Goal: Task Accomplishment & Management: Manage account settings

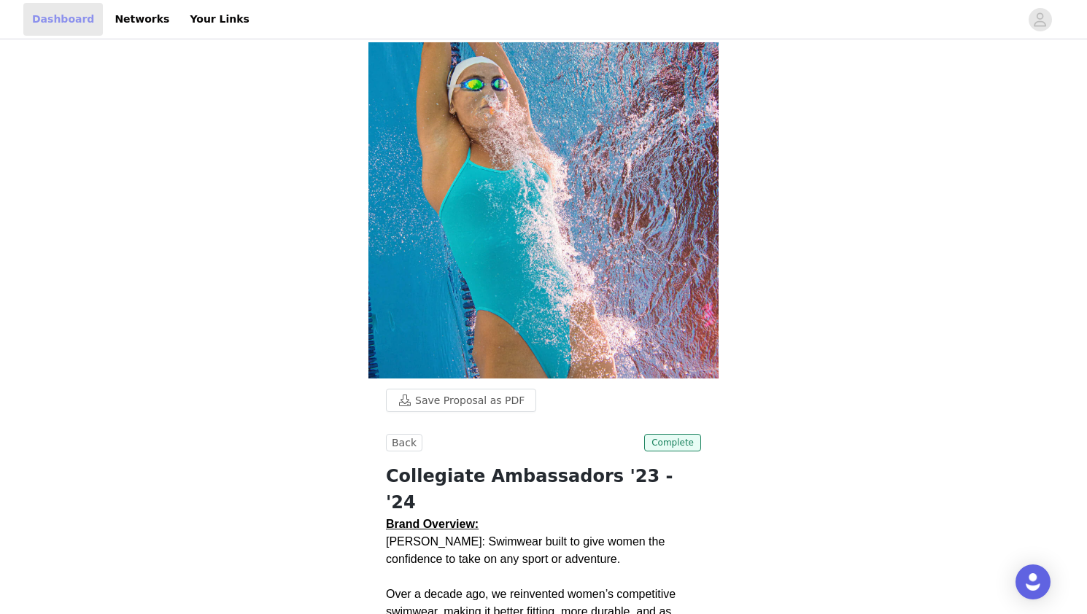
click at [69, 22] on link "Dashboard" at bounding box center [63, 19] width 80 height 33
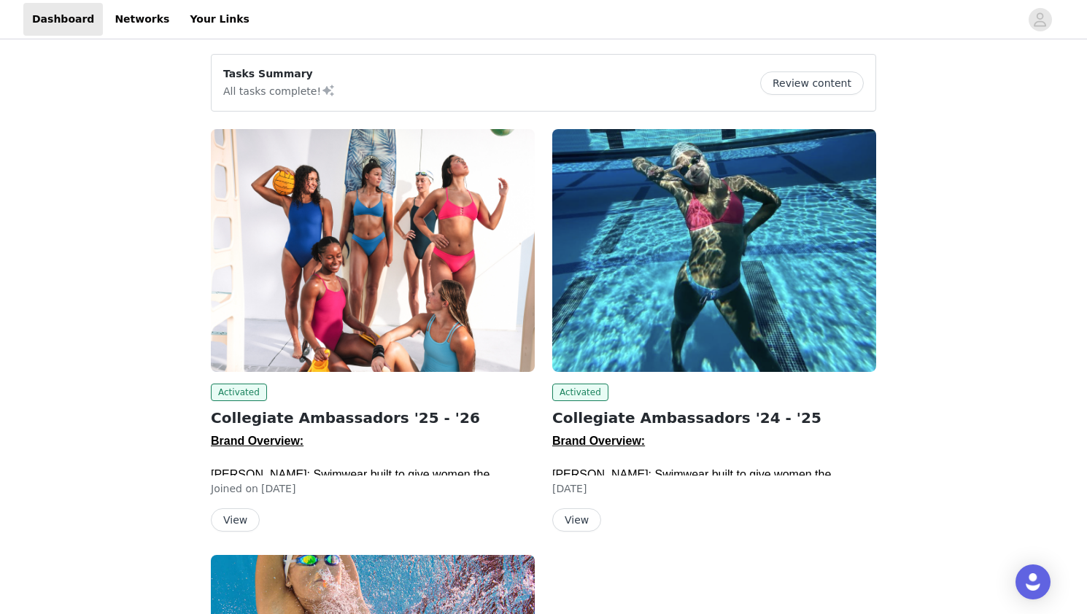
click at [241, 523] on button "View" at bounding box center [235, 519] width 49 height 23
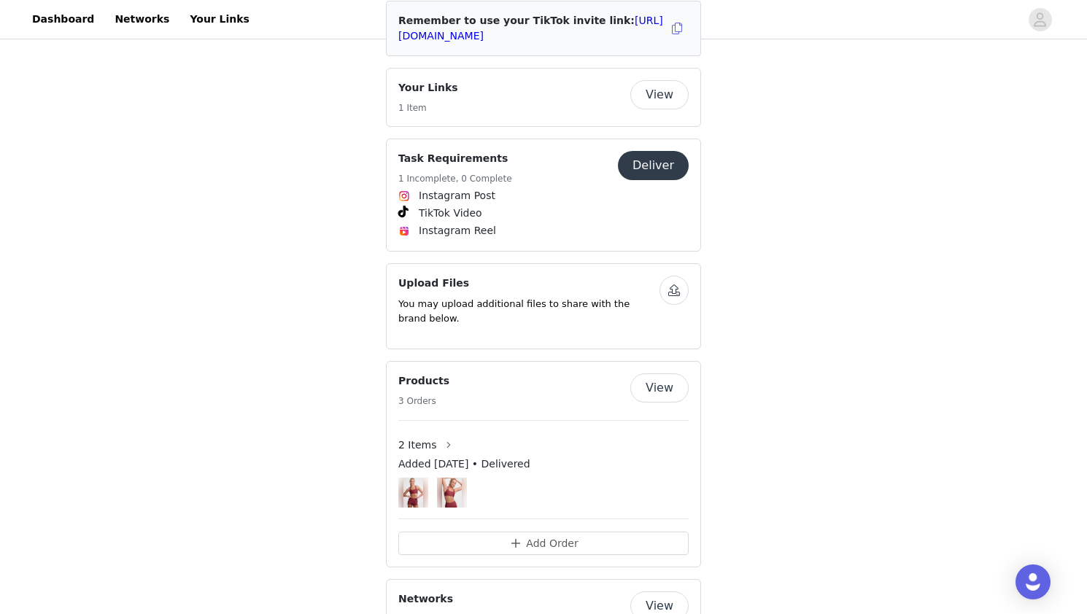
scroll to position [1110, 0]
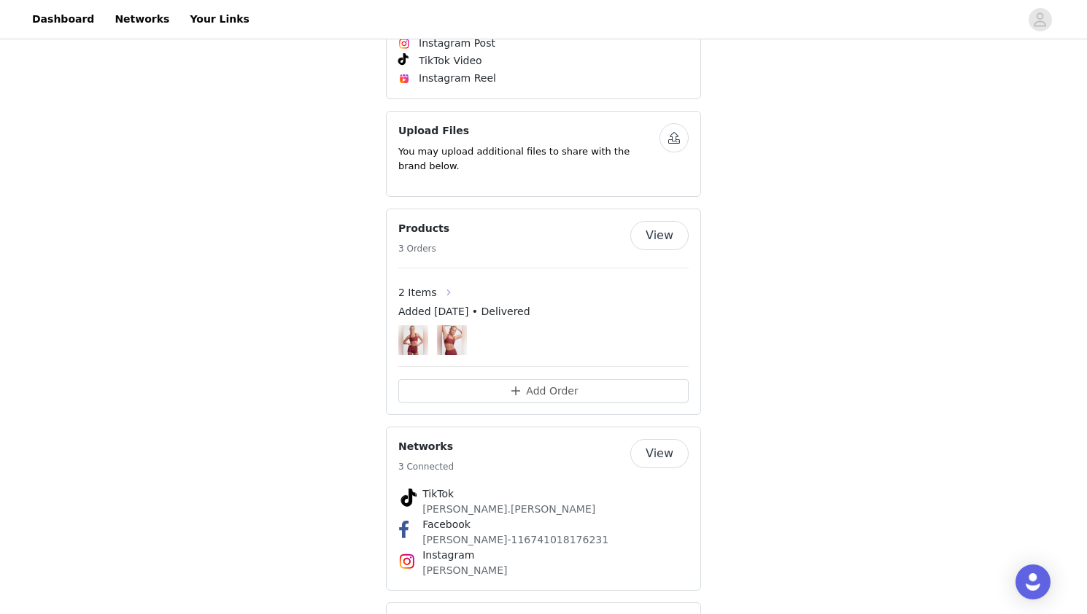
click at [438, 281] on button "button" at bounding box center [448, 292] width 23 height 23
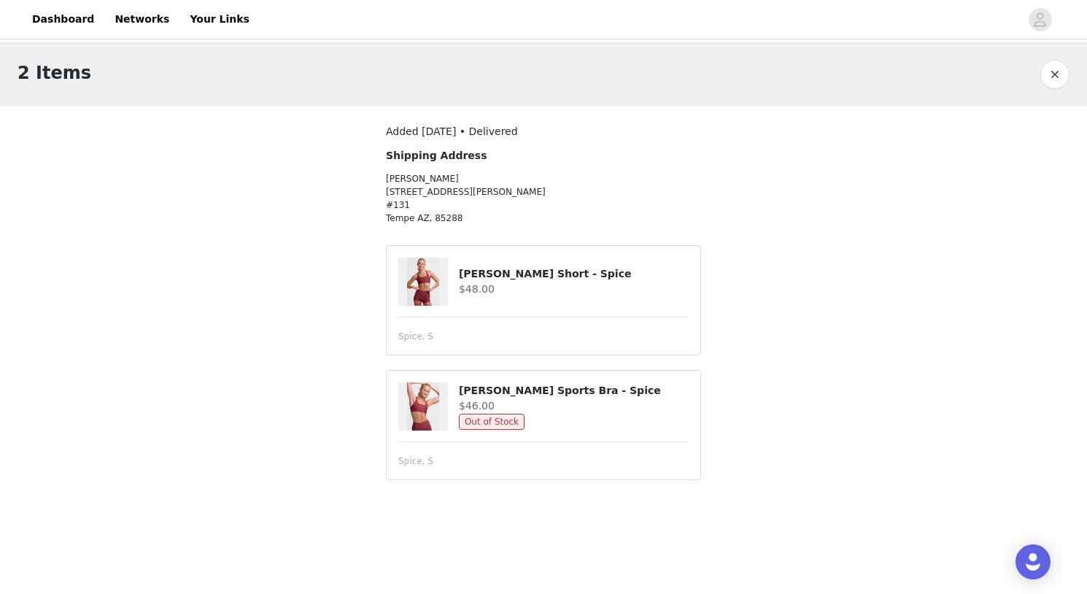
click at [1050, 78] on button "button" at bounding box center [1054, 74] width 29 height 29
